Goal: Task Accomplishment & Management: Complete application form

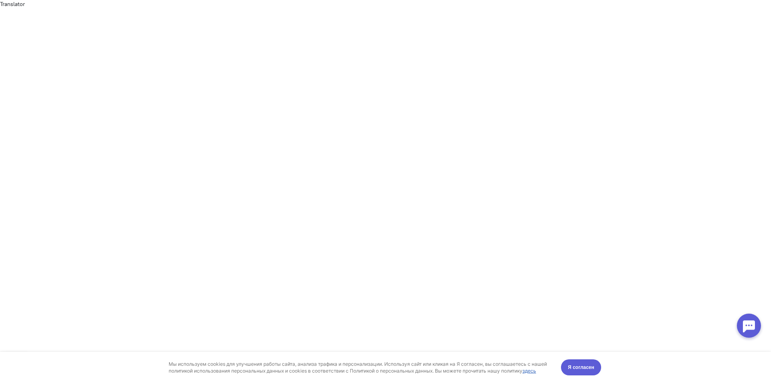
type input "Юлия"
type input "м"
type input "[EMAIL_ADDRESS][DOMAIN_NAME]"
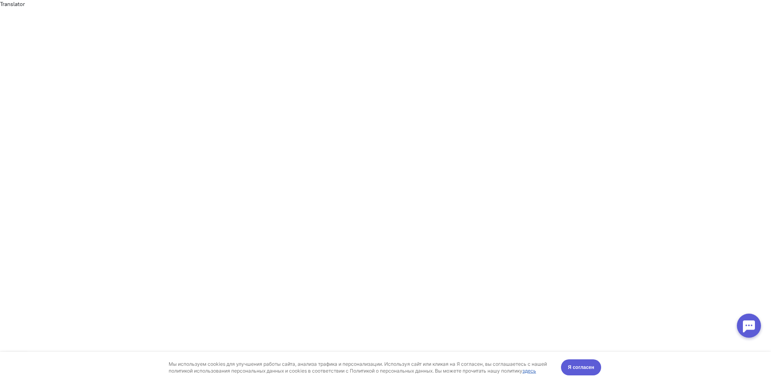
type input "89093427465"
type input "[DOMAIN_NAME]"
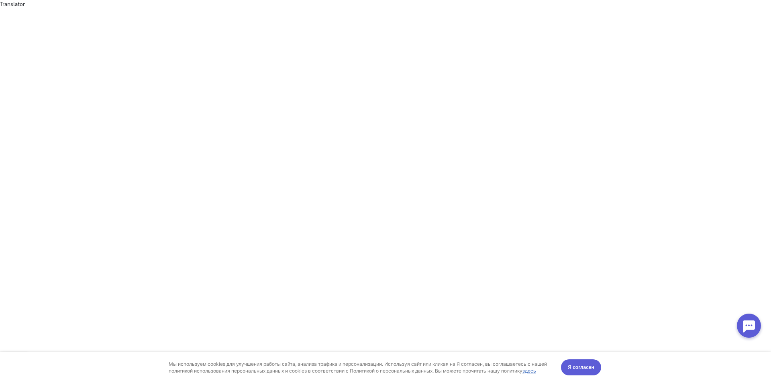
checkbox input "true"
drag, startPoint x: 355, startPoint y: 147, endPoint x: 267, endPoint y: 156, distance: 88.8
